Goal: Information Seeking & Learning: Learn about a topic

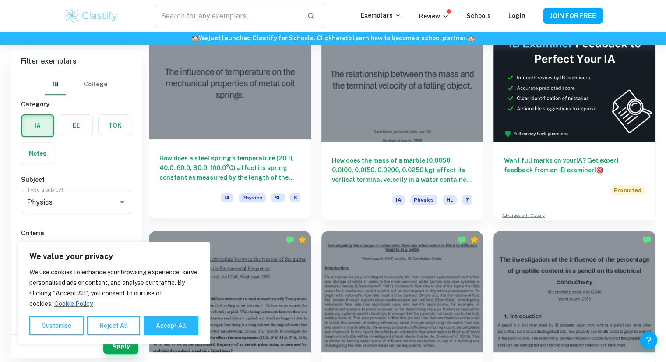
scroll to position [275, 0]
click at [266, 109] on div at bounding box center [230, 78] width 162 height 121
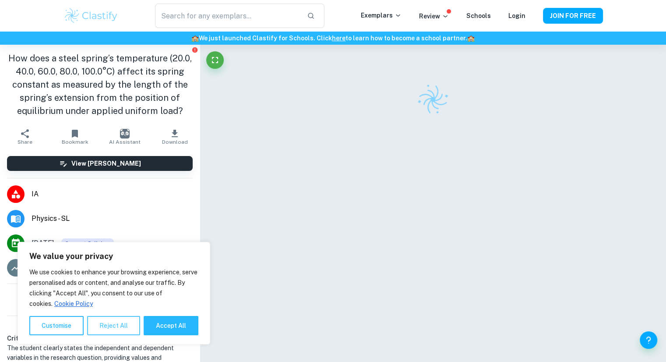
click at [112, 322] on button "Reject All" at bounding box center [113, 325] width 53 height 19
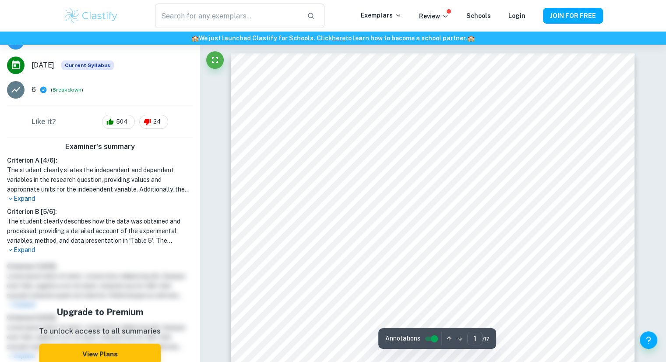
scroll to position [179, 0]
click at [23, 249] on p "Expand" at bounding box center [100, 248] width 186 height 9
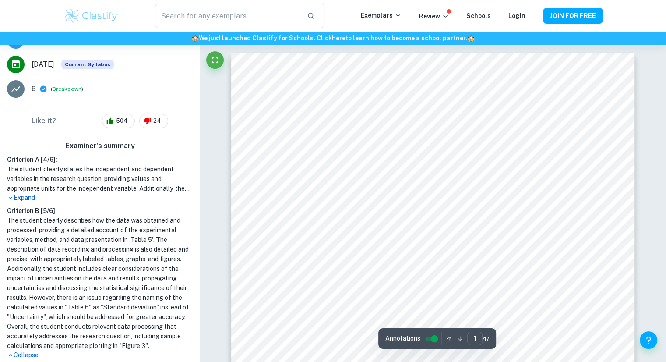
click at [24, 197] on p "Expand" at bounding box center [100, 197] width 186 height 9
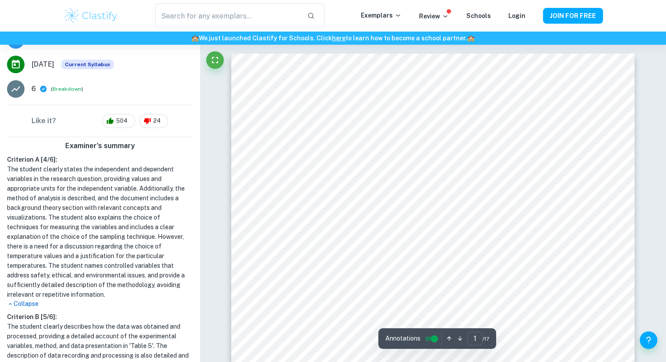
click at [24, 197] on h1 "The student clearly states the independent and dependent variables in the resea…" at bounding box center [100, 231] width 186 height 135
click at [24, 308] on div "Criterion A [ 4 / 6 ]: The student clearly states the independent and dependent…" at bounding box center [100, 310] width 193 height 311
click at [24, 307] on p "Collapse" at bounding box center [100, 303] width 186 height 9
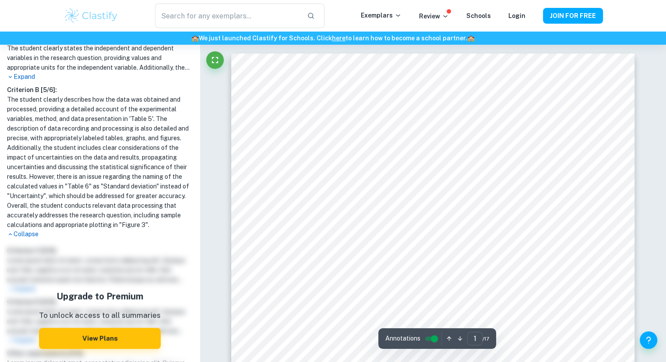
scroll to position [301, 0]
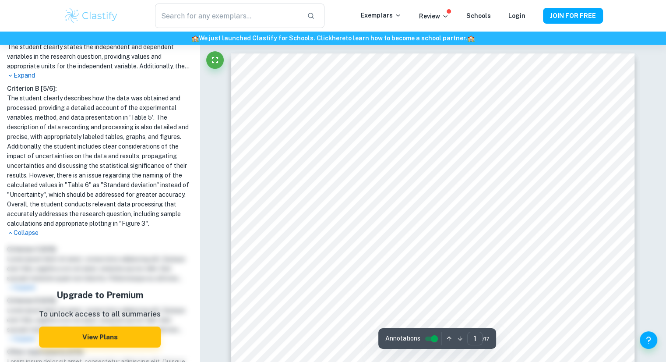
click at [27, 237] on p "Collapse" at bounding box center [100, 232] width 186 height 9
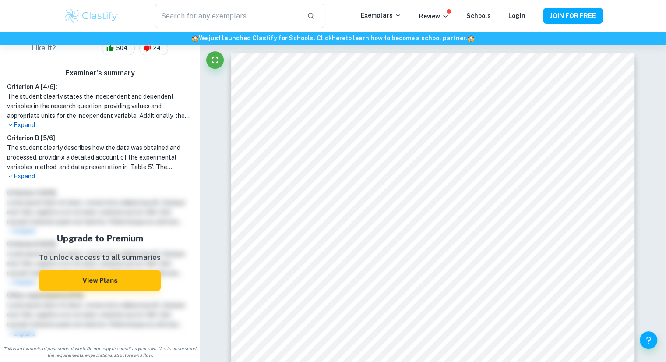
click at [29, 177] on p "Expand" at bounding box center [100, 176] width 186 height 9
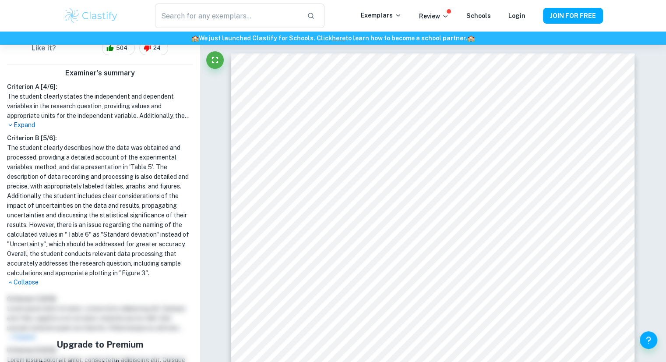
scroll to position [301, 0]
